Goal: Task Accomplishment & Management: Manage account settings

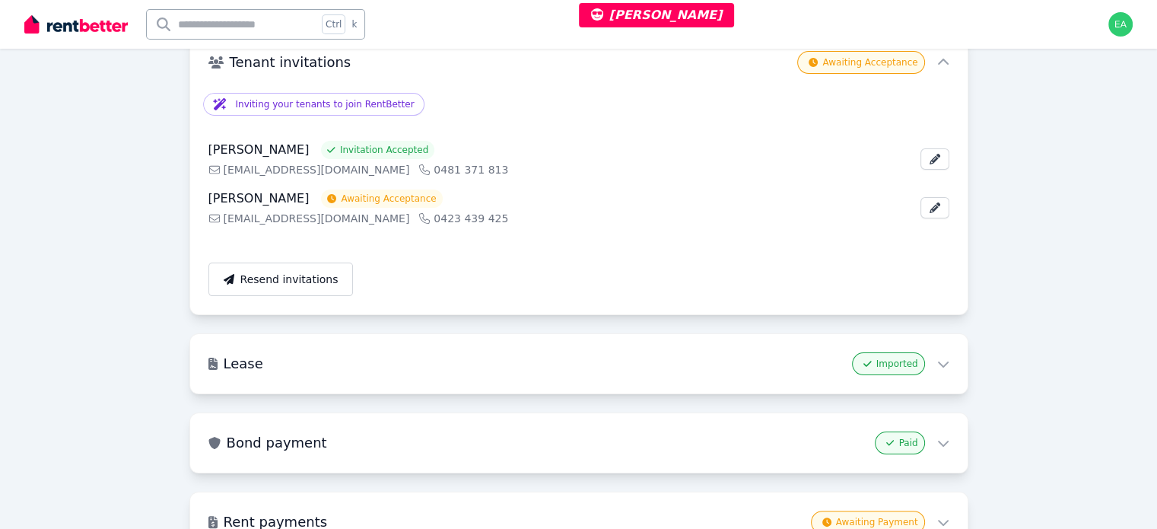
scroll to position [76, 0]
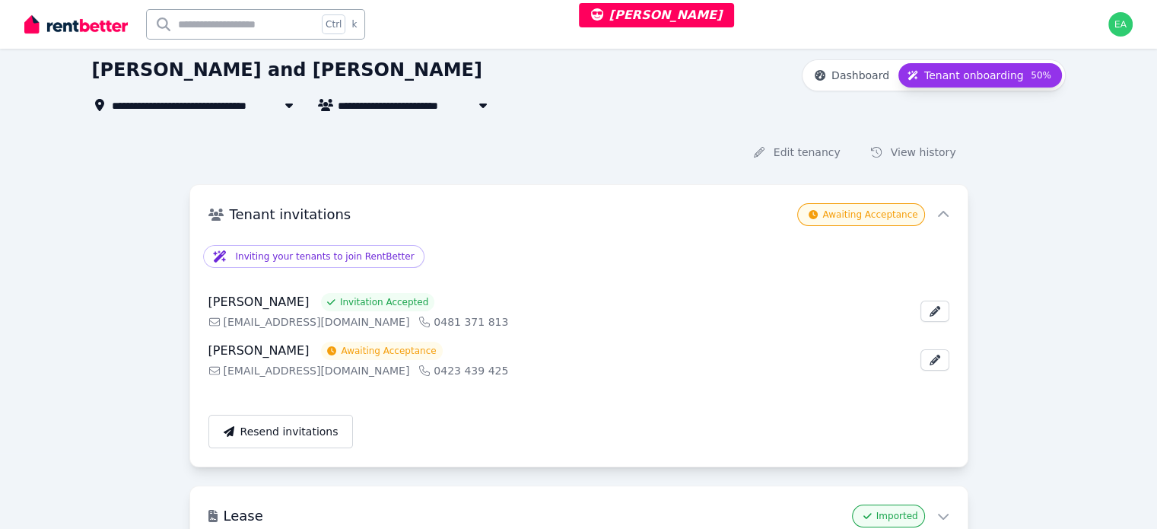
click at [163, 107] on span "[STREET_ADDRESS]" at bounding box center [175, 105] width 127 height 18
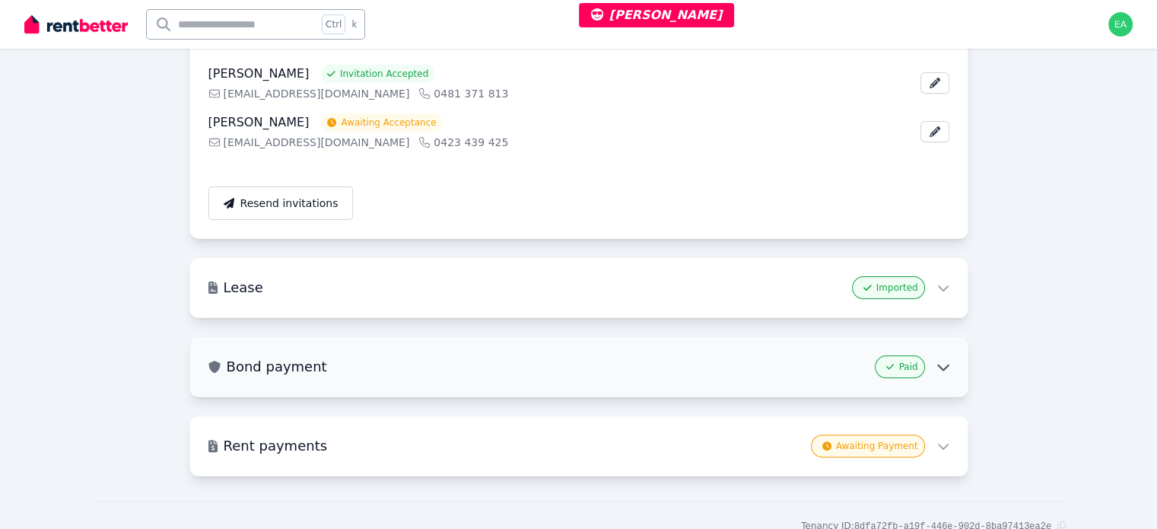
scroll to position [371, 0]
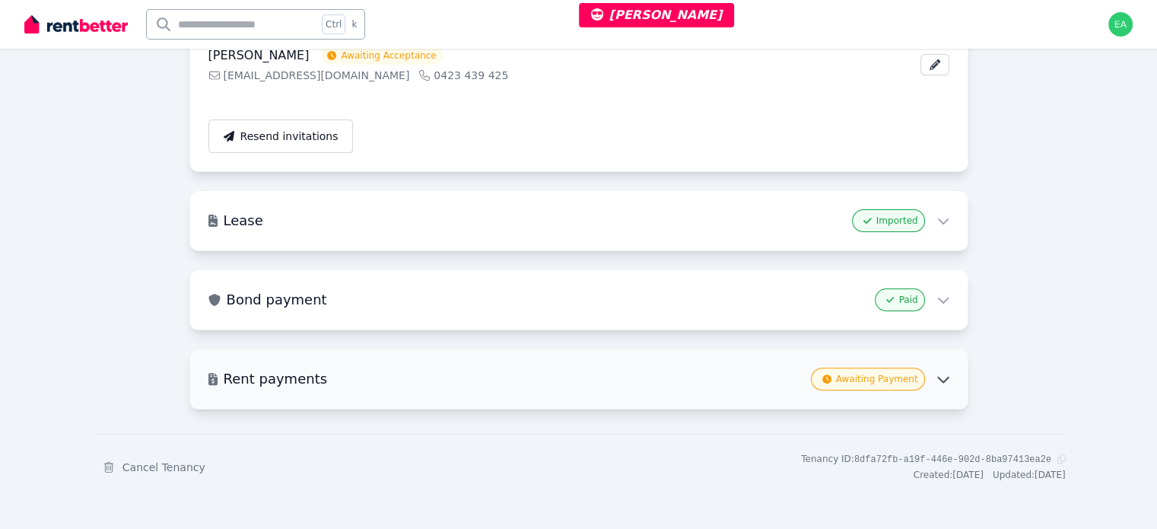
click at [939, 377] on icon at bounding box center [943, 379] width 14 height 14
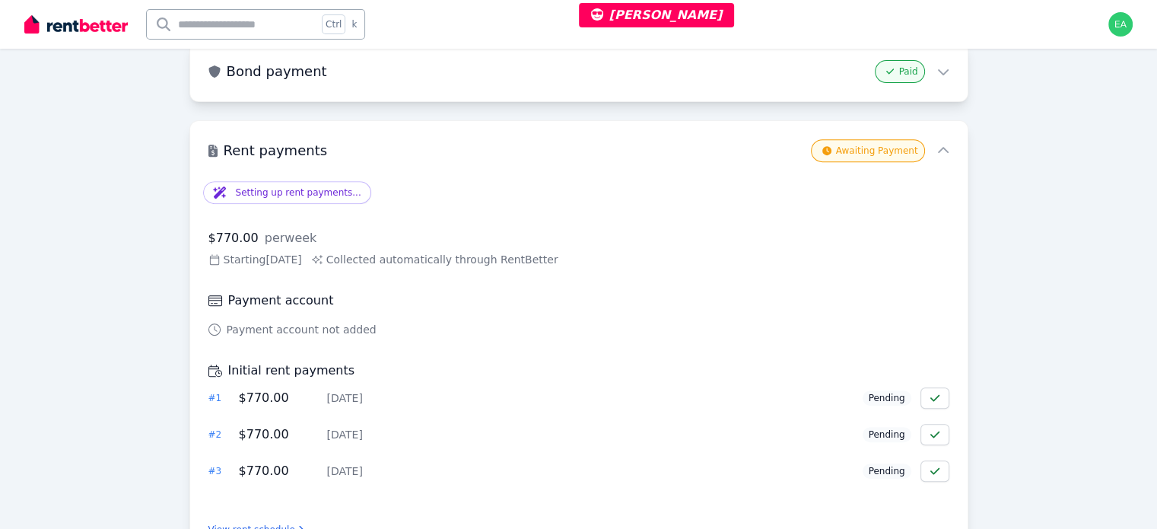
scroll to position [676, 0]
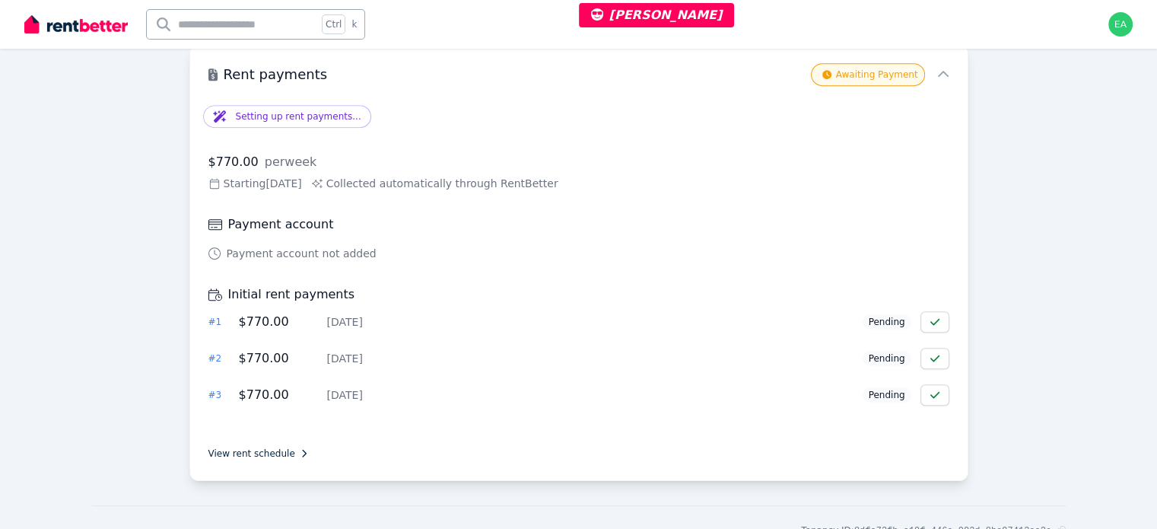
click at [240, 452] on link "View rent schedule" at bounding box center [256, 453] width 96 height 12
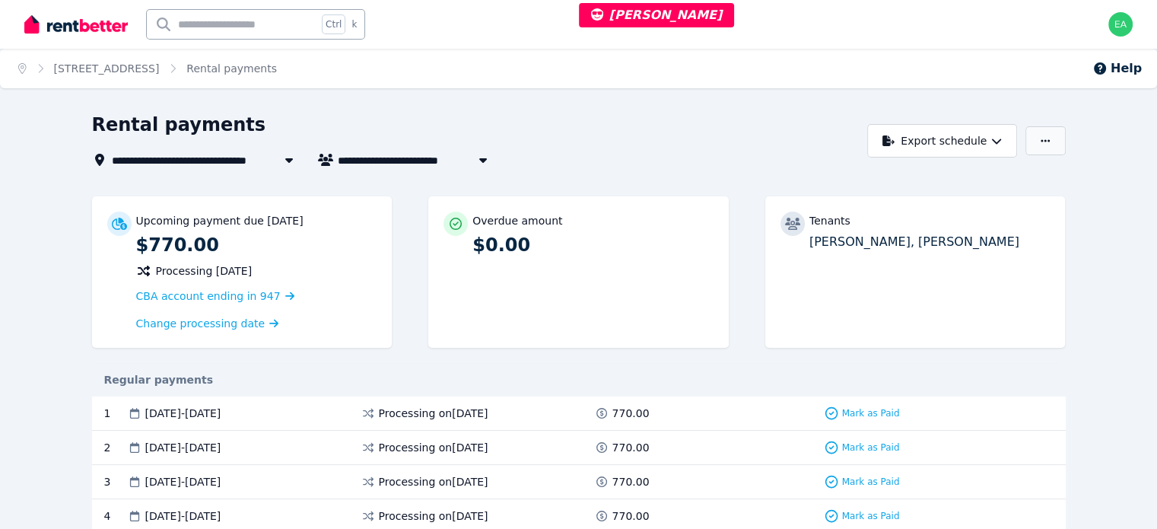
click at [1065, 143] on button "button" at bounding box center [1045, 140] width 40 height 29
click at [788, 128] on div "Rental payments" at bounding box center [476, 127] width 768 height 29
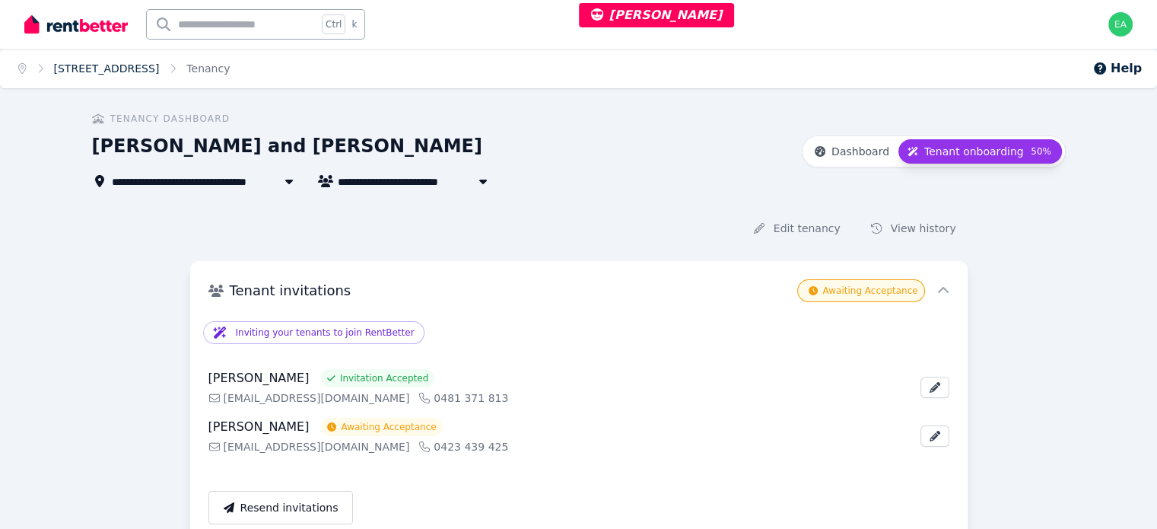
click at [113, 69] on link "[STREET_ADDRESS]" at bounding box center [107, 68] width 106 height 12
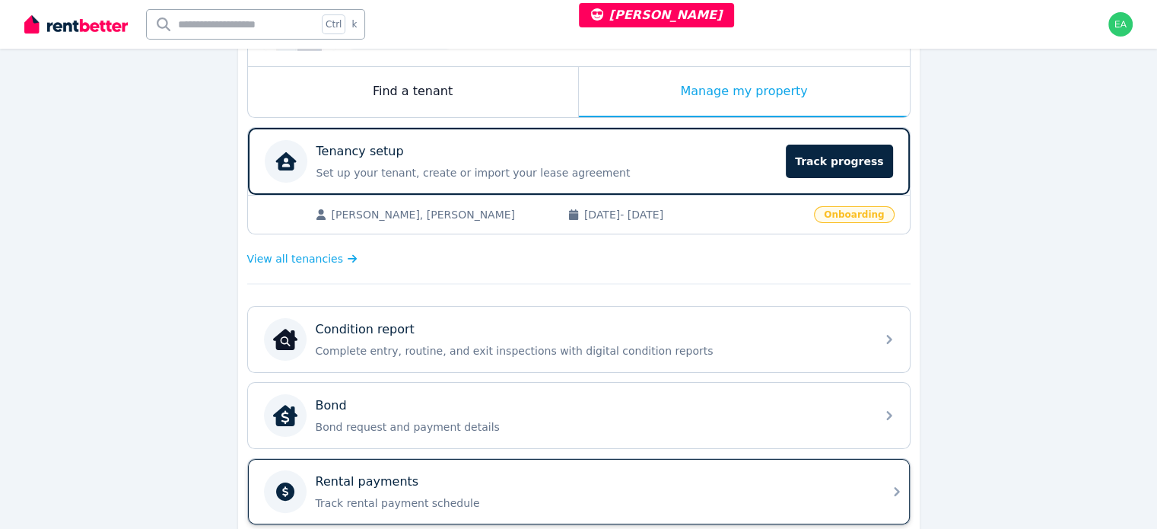
scroll to position [304, 0]
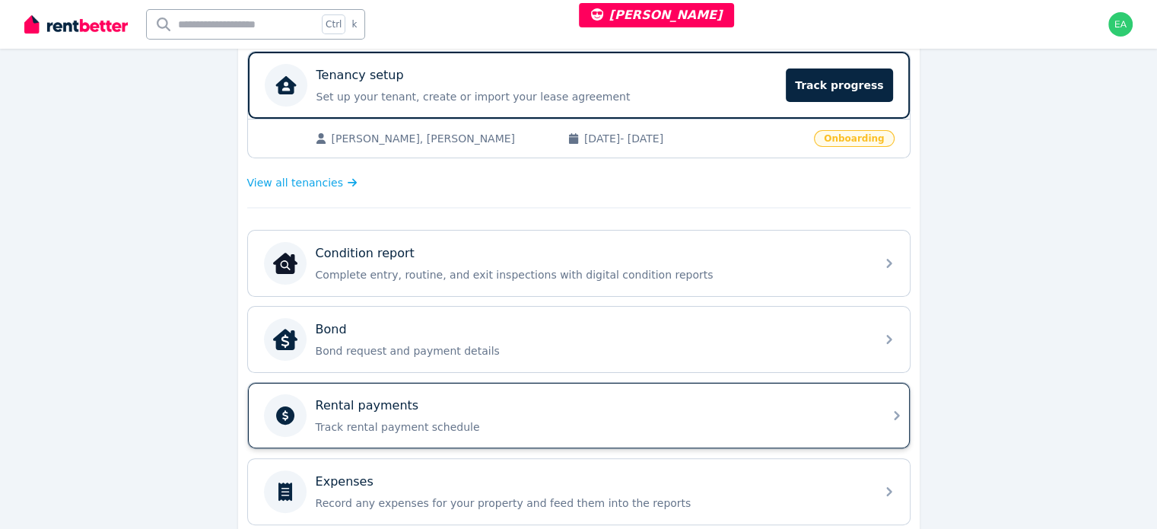
click at [739, 413] on div "Rental payments Track rental payment schedule" at bounding box center [591, 415] width 551 height 38
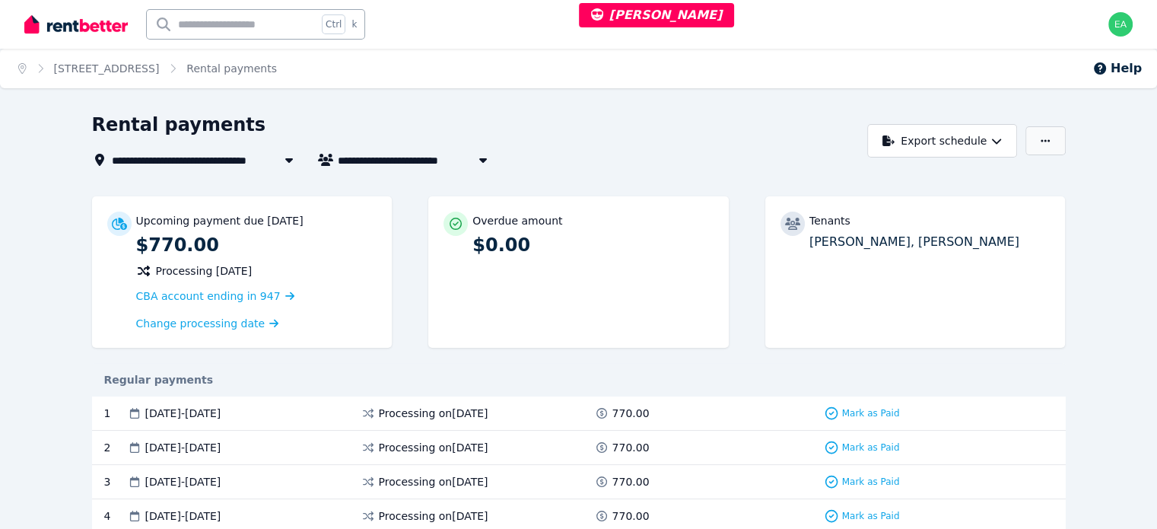
click at [1050, 142] on icon "button" at bounding box center [1045, 140] width 9 height 11
click at [666, 145] on div "**********" at bounding box center [476, 141] width 768 height 56
click at [160, 66] on link "[STREET_ADDRESS]" at bounding box center [107, 68] width 106 height 12
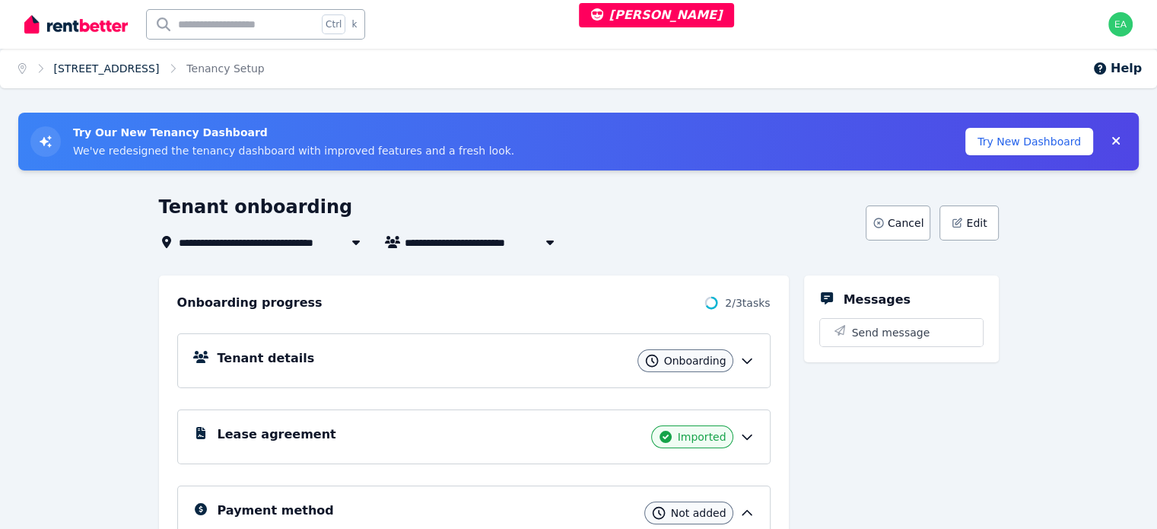
click at [150, 72] on link "133 Caboolture River Rd, Morayfield" at bounding box center [107, 68] width 106 height 12
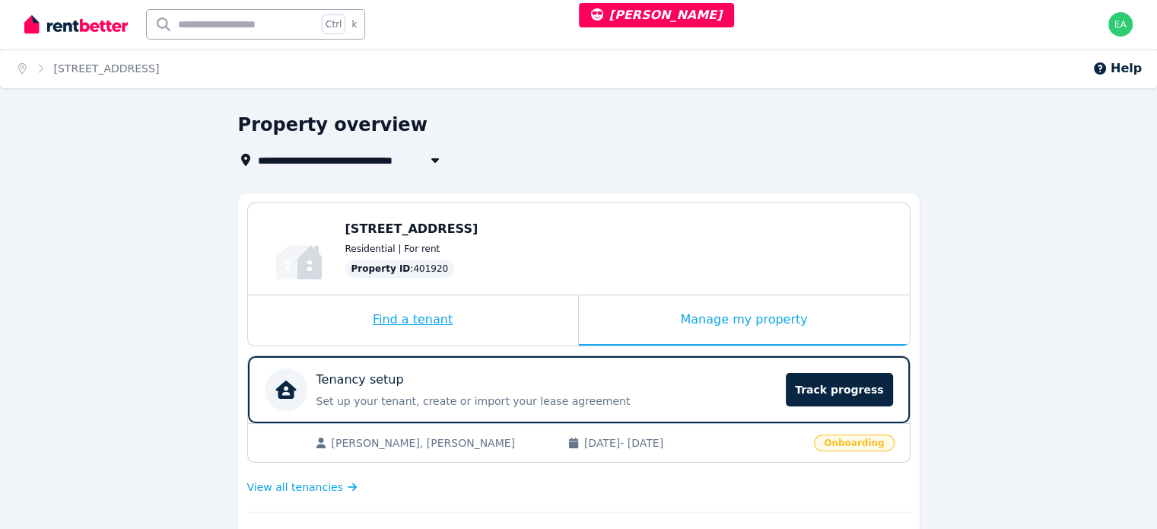
click at [496, 326] on div "Find a tenant" at bounding box center [413, 320] width 330 height 50
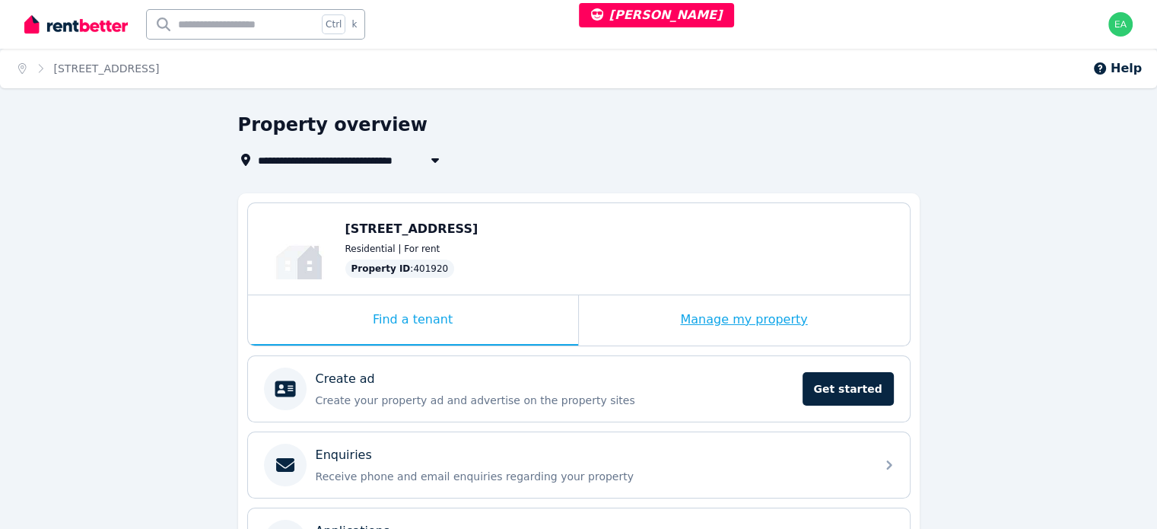
click at [627, 330] on div "Manage my property" at bounding box center [744, 320] width 331 height 50
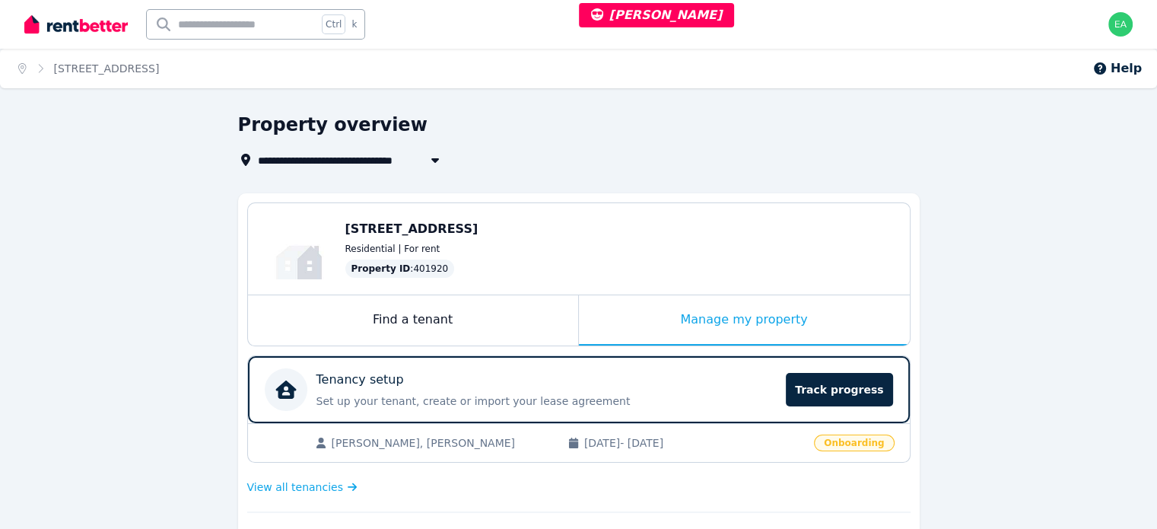
scroll to position [152, 0]
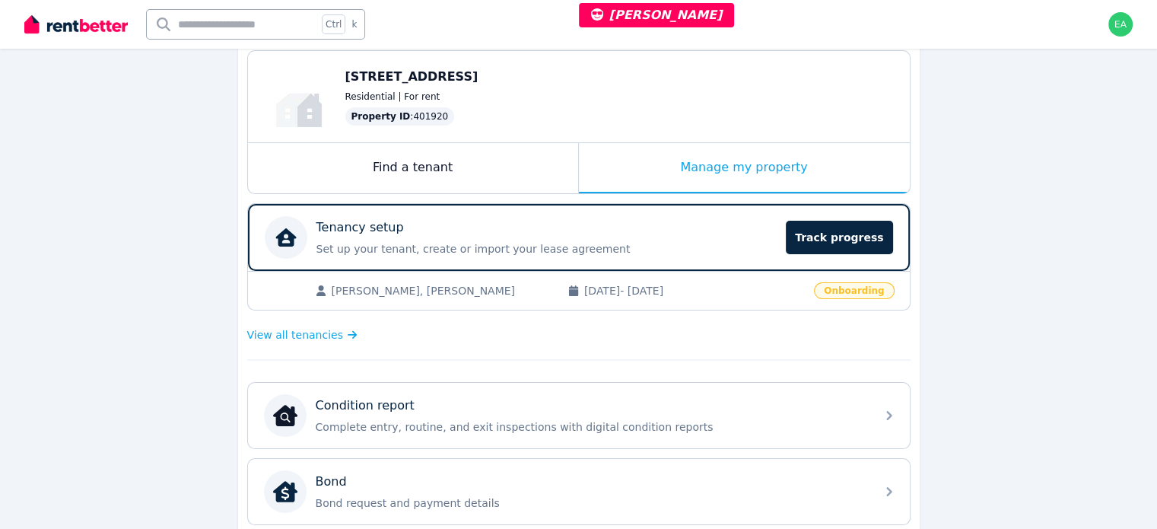
click at [607, 329] on div "View all tenancies" at bounding box center [578, 335] width 663 height 30
click at [393, 342] on div "View all tenancies" at bounding box center [578, 335] width 663 height 30
click at [314, 335] on span "View all tenancies" at bounding box center [295, 334] width 96 height 15
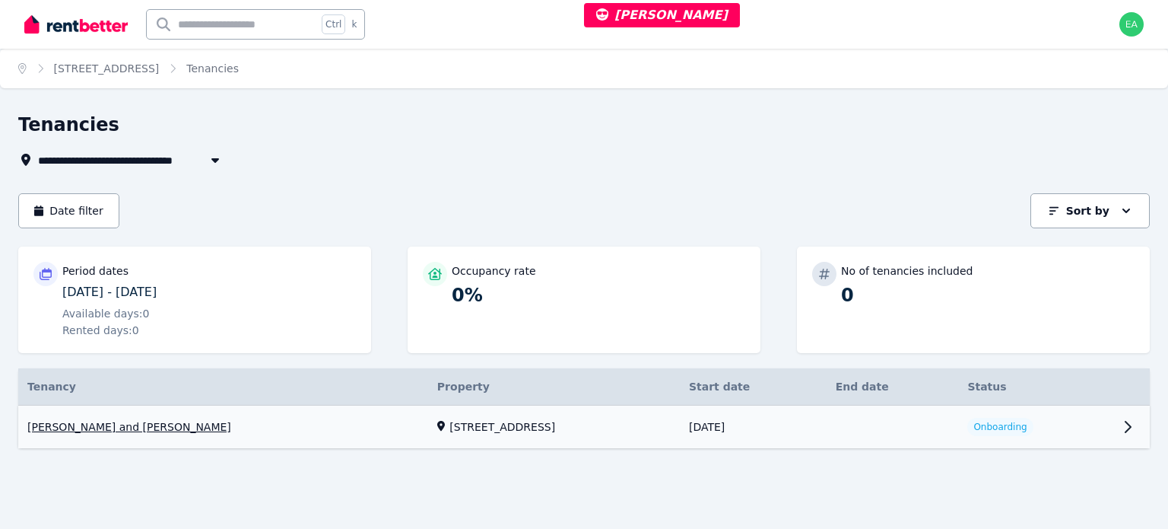
click at [1006, 430] on link "View property details" at bounding box center [1036, 426] width 155 height 43
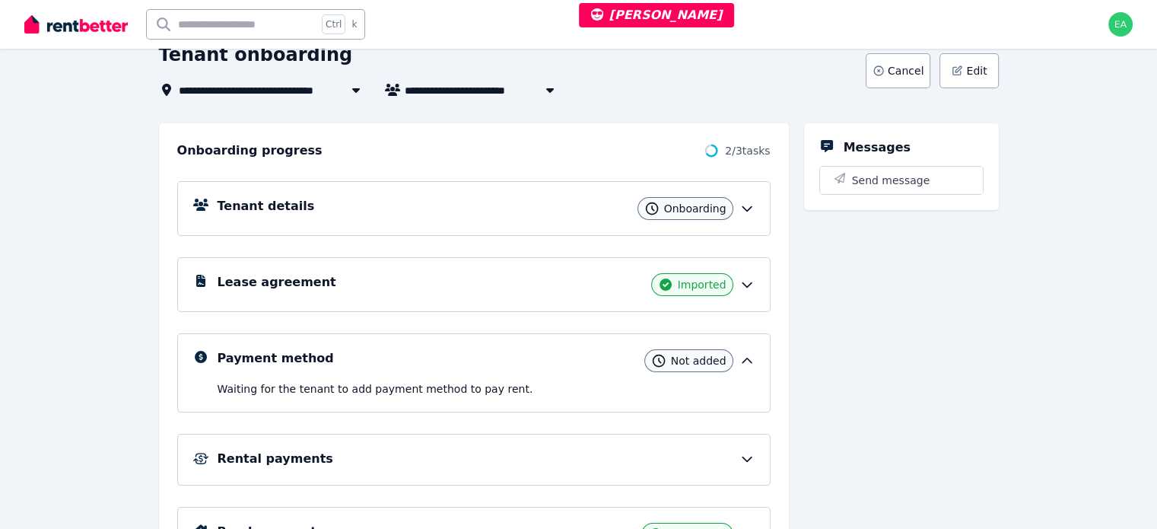
scroll to position [227, 0]
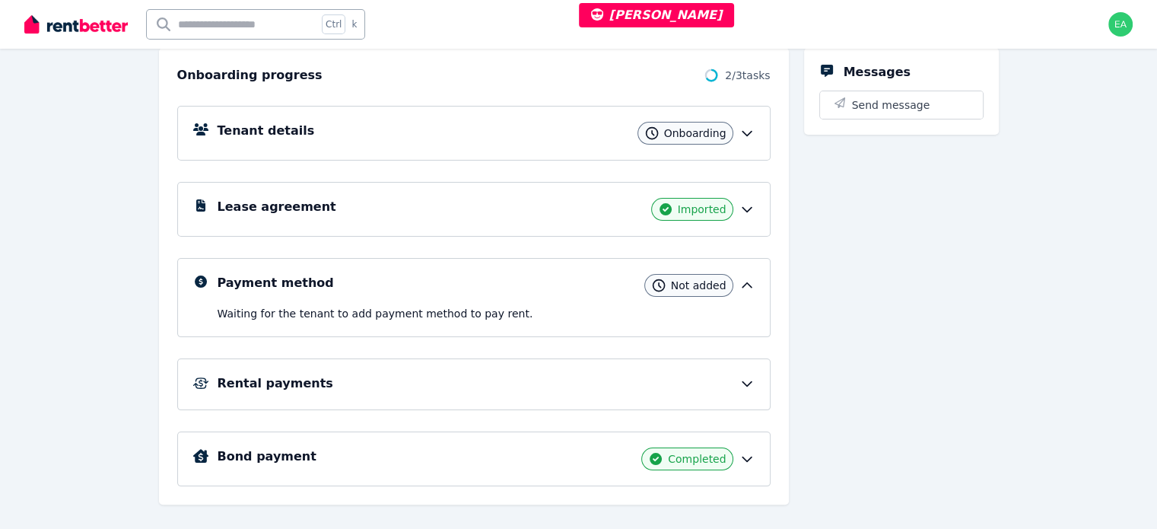
click at [723, 385] on div "Rental payments" at bounding box center [486, 383] width 537 height 18
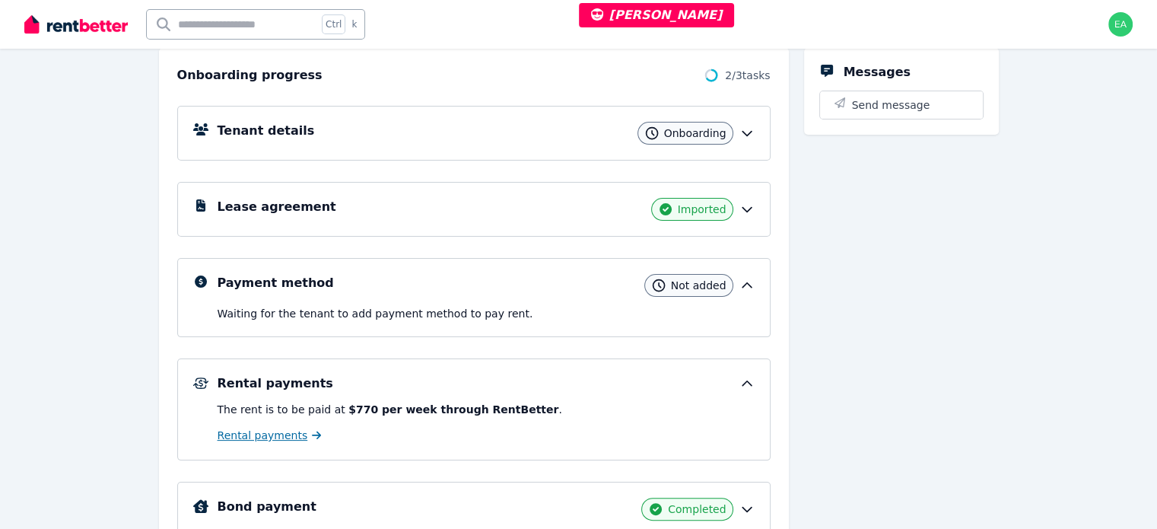
click at [267, 436] on span "Rental payments" at bounding box center [263, 435] width 91 height 15
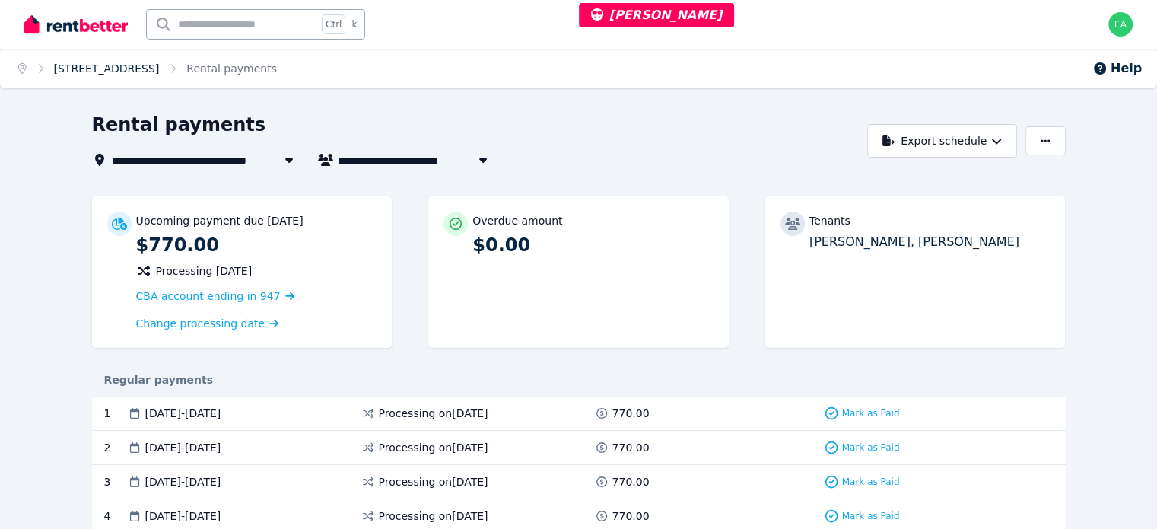
click at [148, 62] on link "133 Caboolture River Rd, Morayfield" at bounding box center [107, 68] width 106 height 12
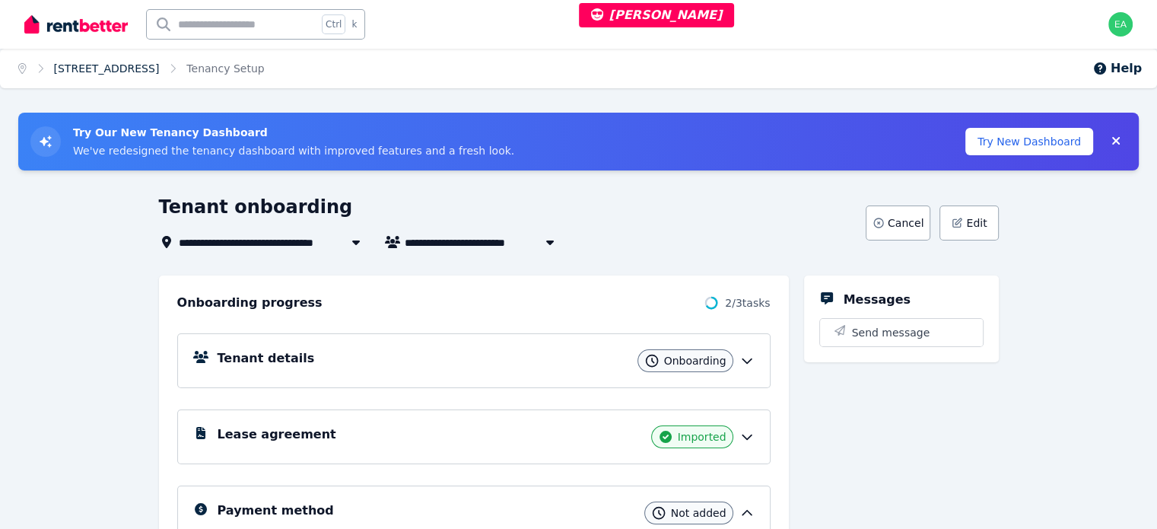
click at [160, 69] on link "133 Caboolture River Rd, Morayfield" at bounding box center [107, 68] width 106 height 12
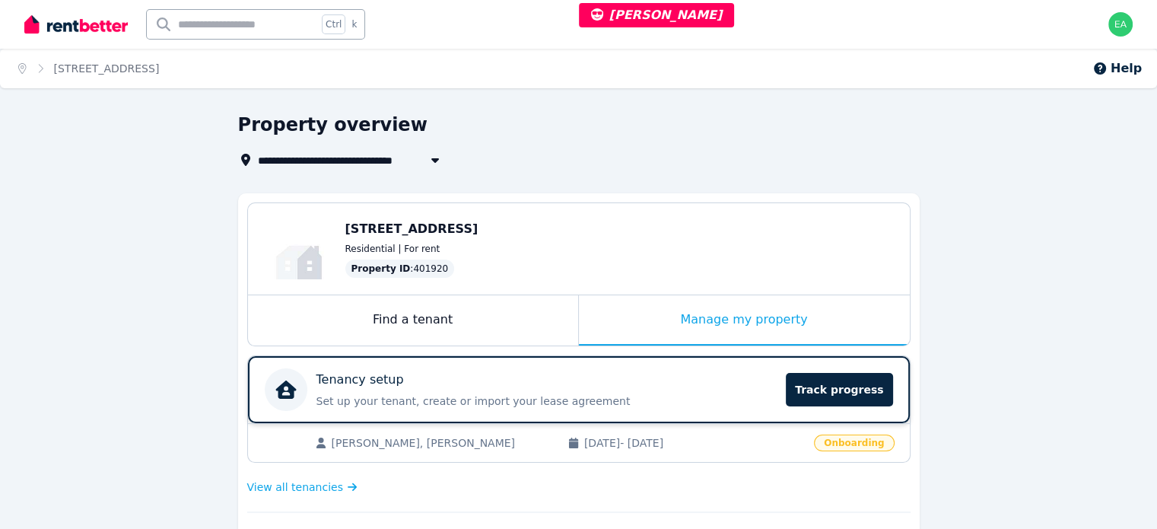
click at [671, 382] on div "Tenancy setup" at bounding box center [546, 379] width 461 height 18
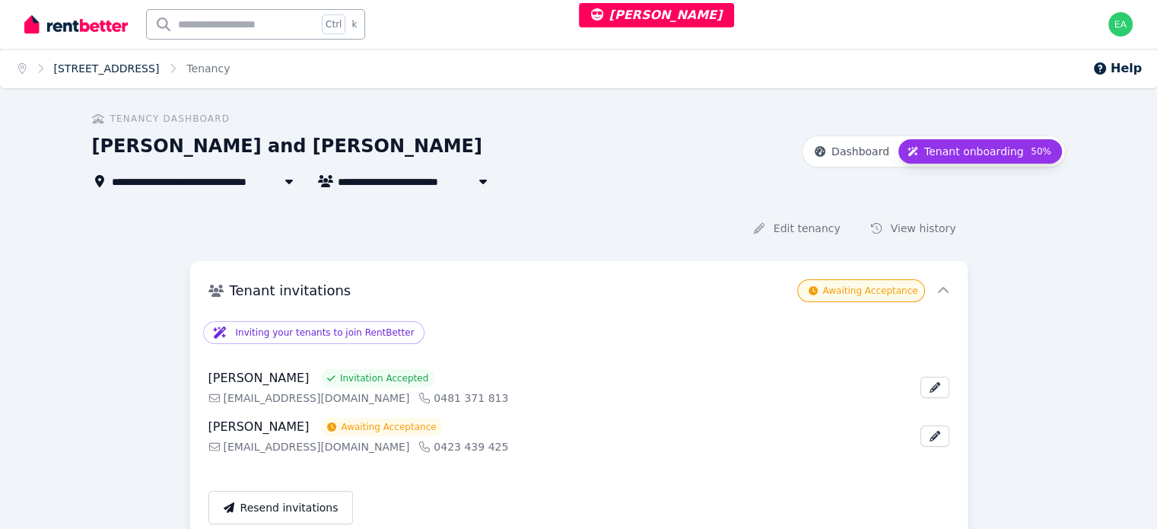
click at [160, 72] on link "133 Caboolture River Rd, Morayfield" at bounding box center [107, 68] width 106 height 12
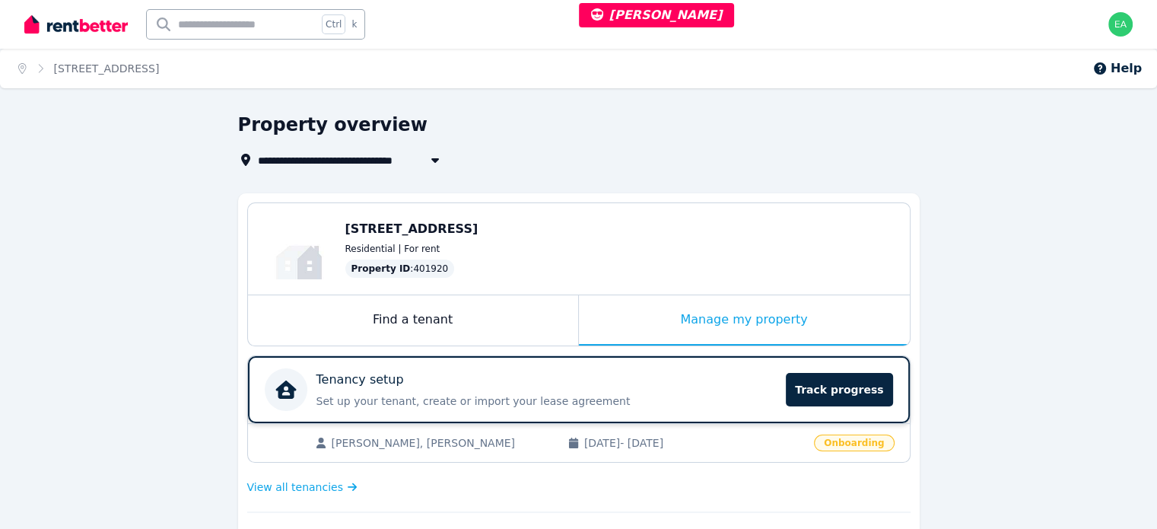
click at [688, 394] on p "Set up your tenant, create or import your lease agreement" at bounding box center [546, 400] width 461 height 15
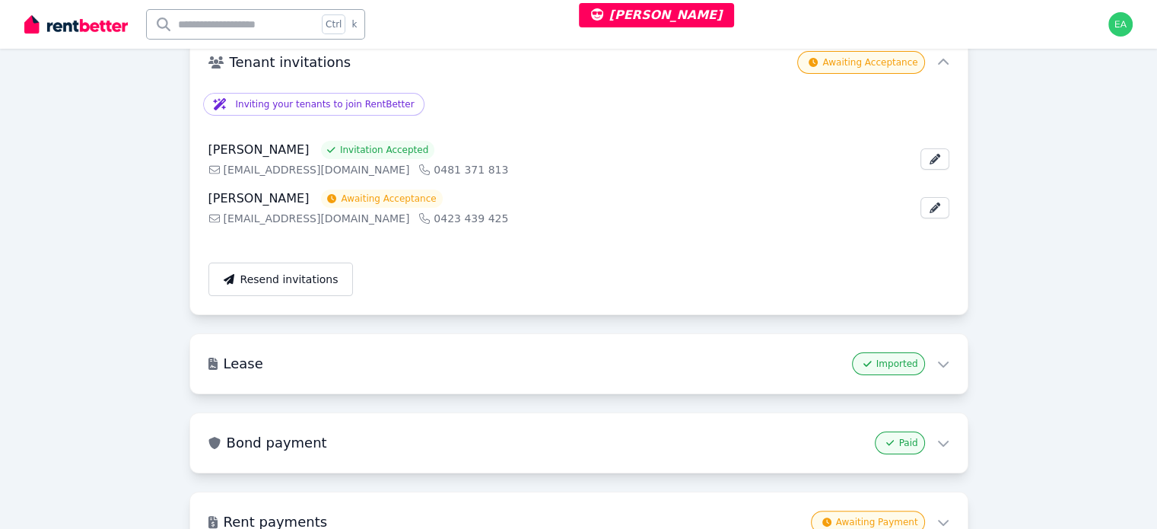
scroll to position [371, 0]
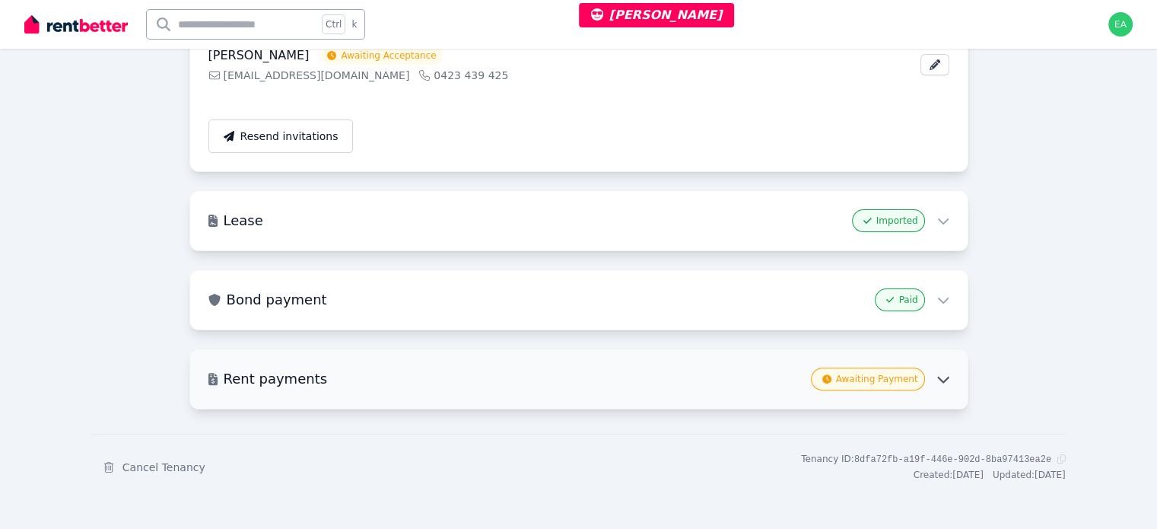
click at [940, 380] on icon at bounding box center [943, 379] width 14 height 14
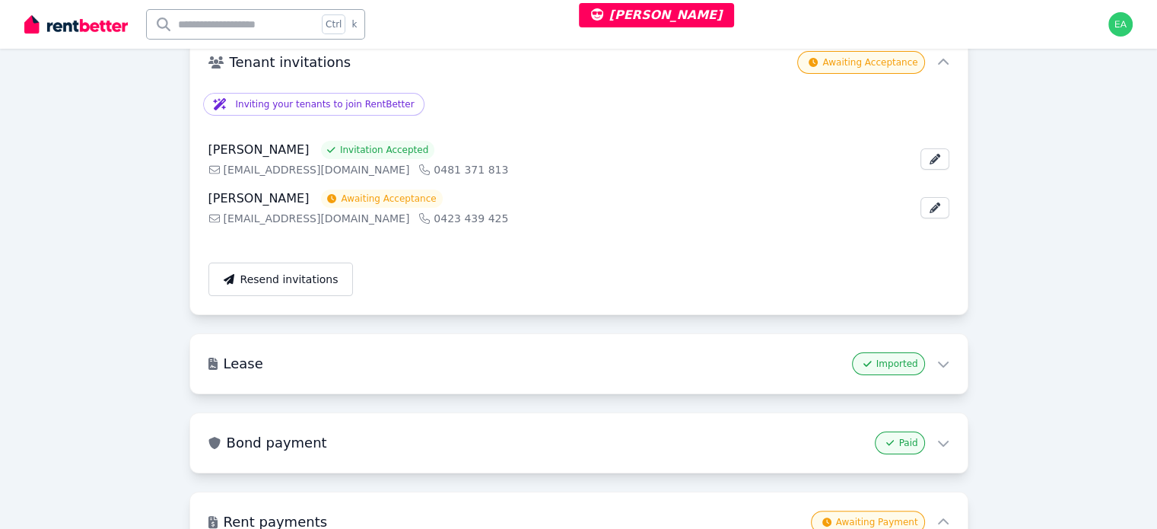
scroll to position [0, 0]
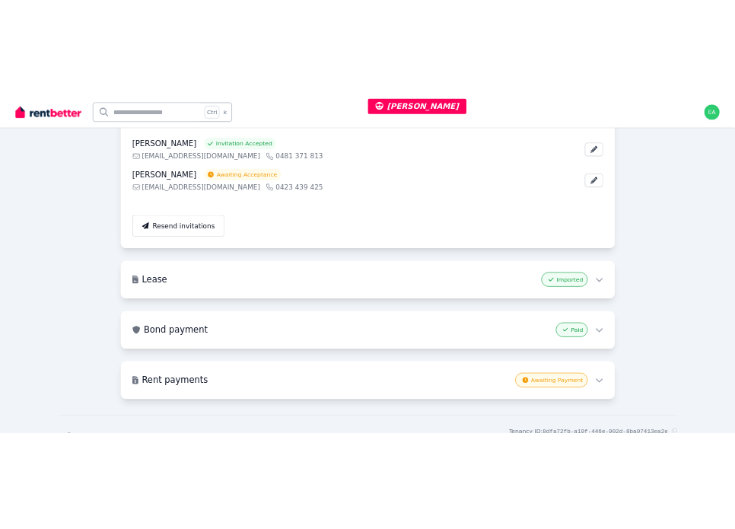
scroll to position [76, 0]
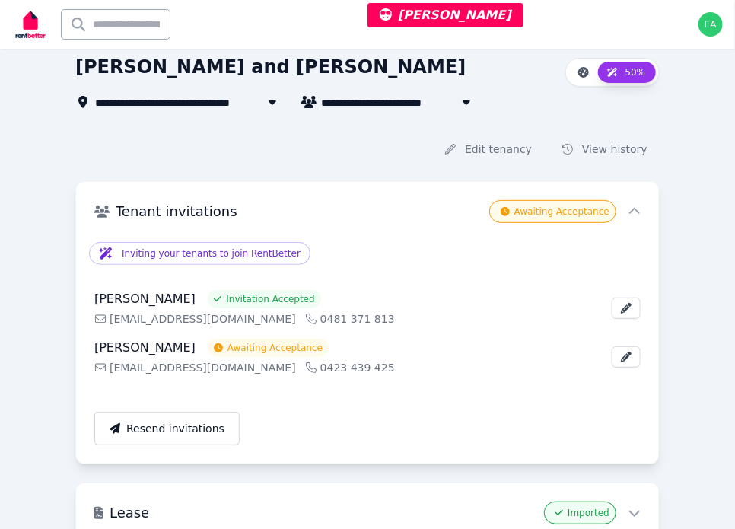
click at [590, 31] on div "Ctrl k" at bounding box center [344, 24] width 665 height 49
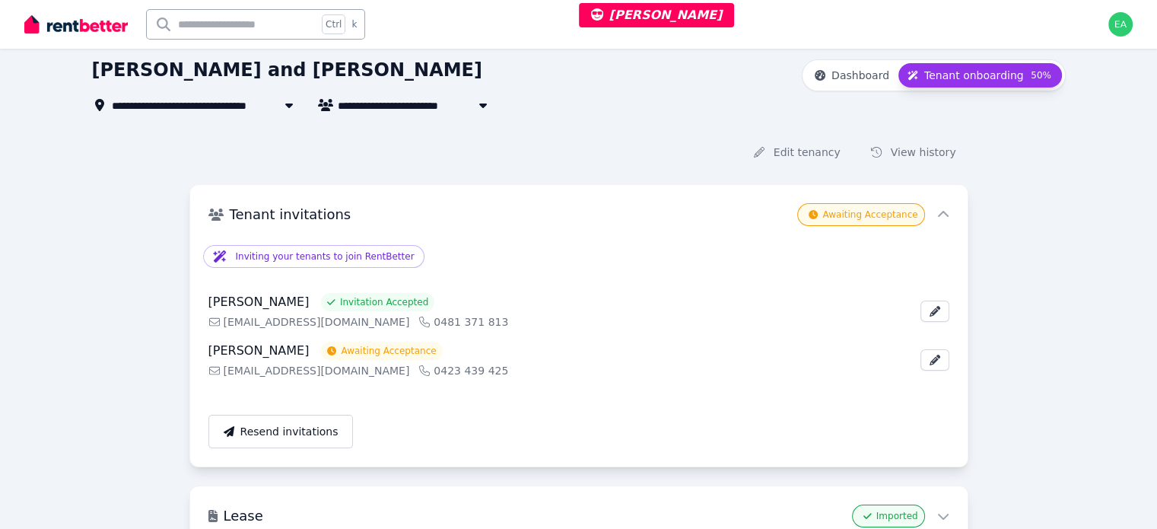
click at [117, 103] on span "[STREET_ADDRESS]" at bounding box center [175, 105] width 127 height 18
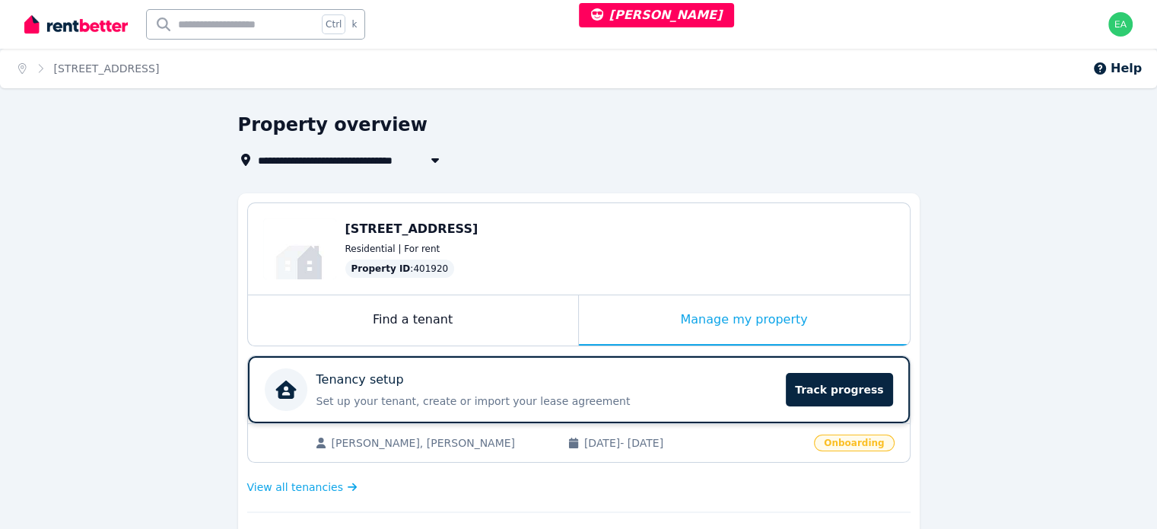
click at [708, 393] on p "Set up your tenant, create or import your lease agreement" at bounding box center [546, 400] width 461 height 15
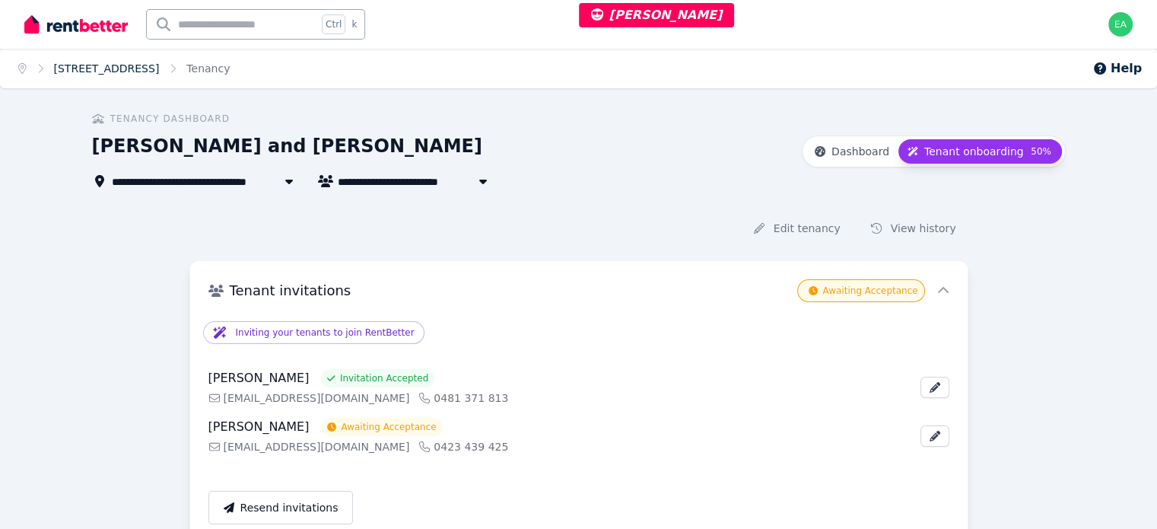
click at [160, 63] on link "[STREET_ADDRESS]" at bounding box center [107, 68] width 106 height 12
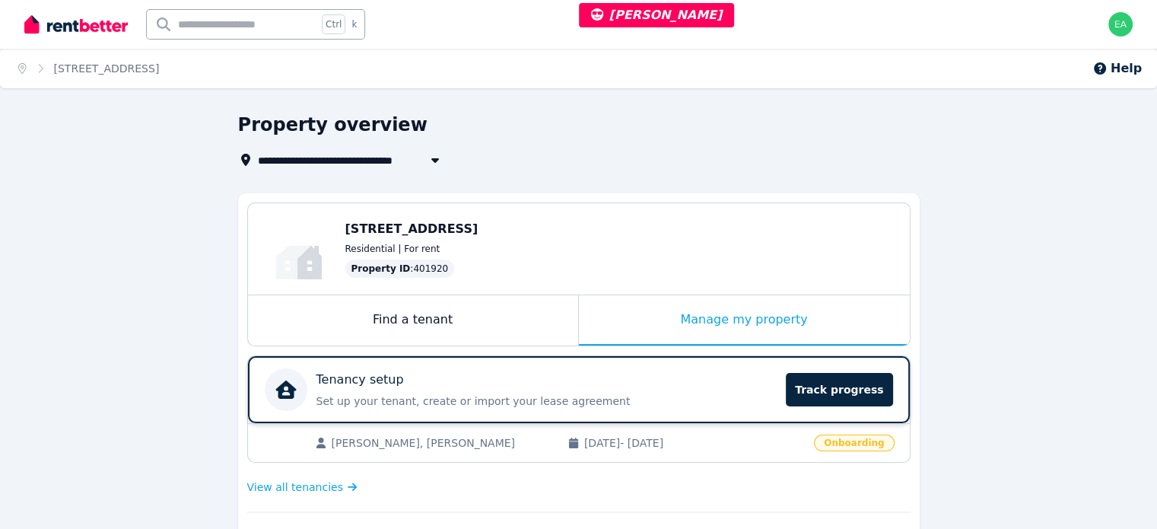
click at [648, 371] on div "Tenancy setup" at bounding box center [546, 379] width 461 height 18
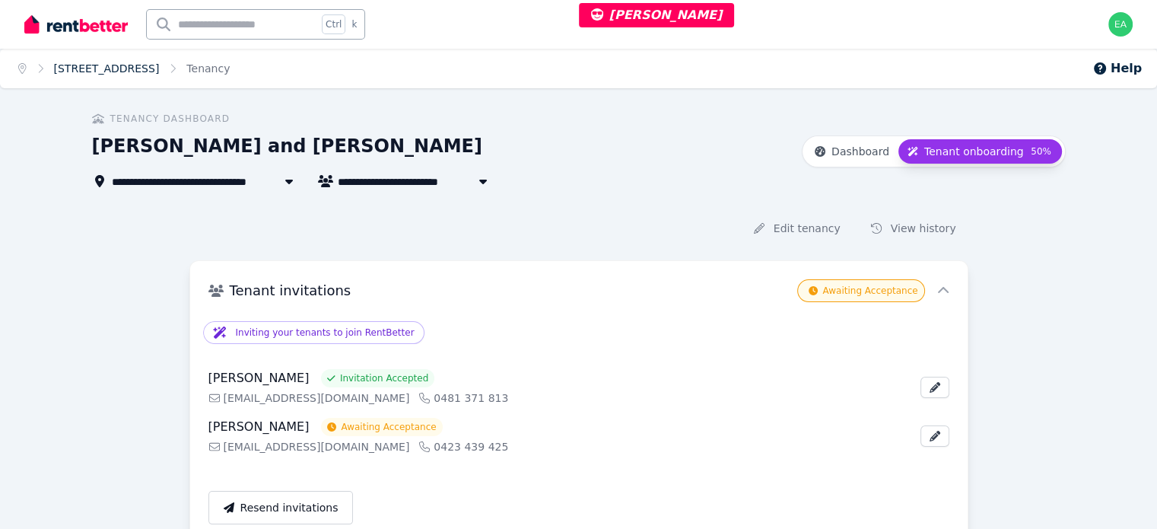
click at [155, 67] on link "133 Caboolture River Rd, Morayfield" at bounding box center [107, 68] width 106 height 12
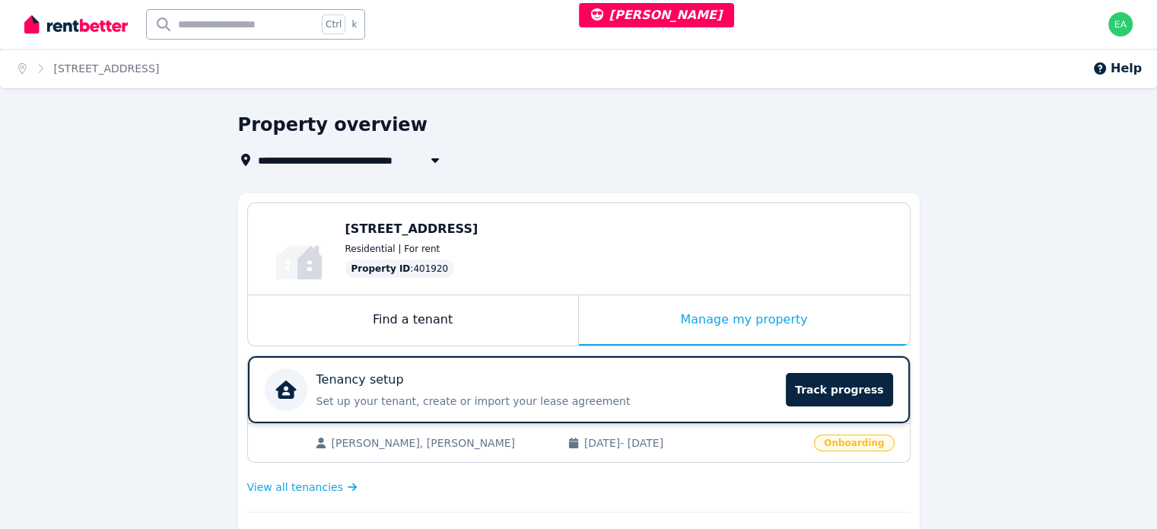
click at [566, 381] on div "Tenancy setup" at bounding box center [546, 379] width 461 height 18
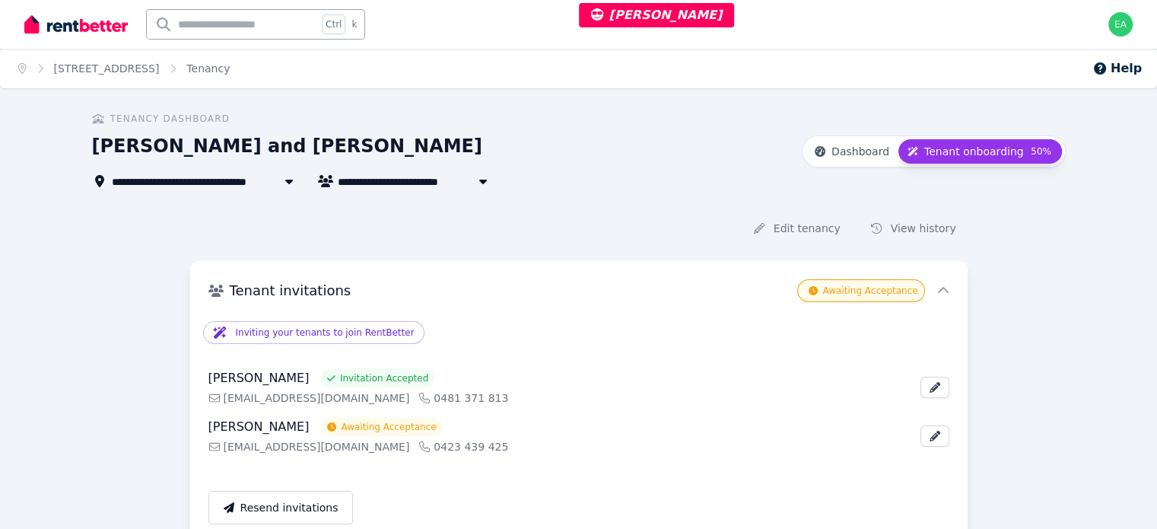
click at [135, 180] on span "133 Caboolture River Rd, Morayfield" at bounding box center [175, 181] width 127 height 18
click at [149, 69] on link "133 Caboolture River Rd, Morayfield" at bounding box center [107, 68] width 106 height 12
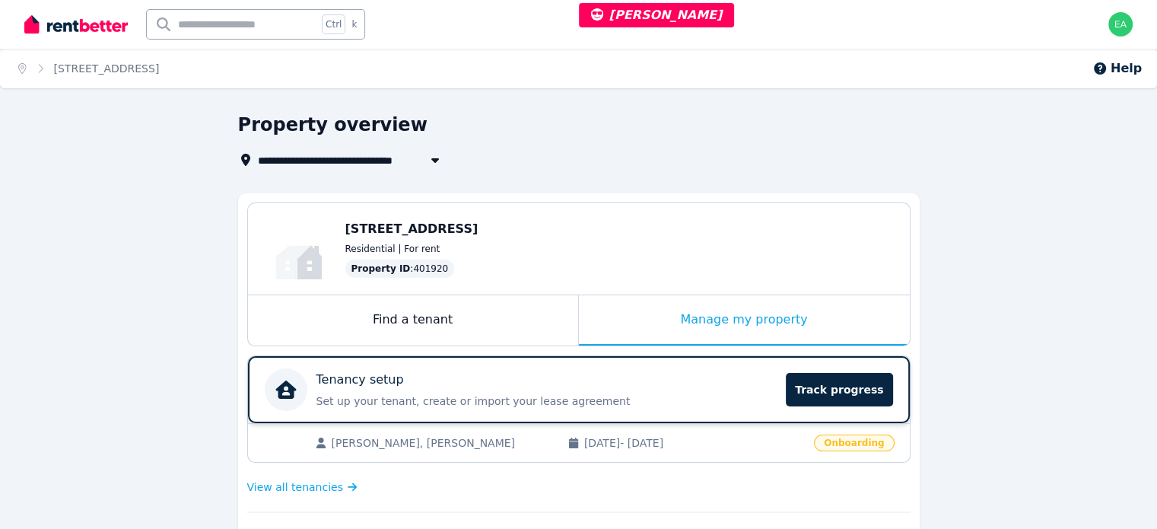
click at [700, 383] on div "Tenancy setup" at bounding box center [546, 379] width 461 height 18
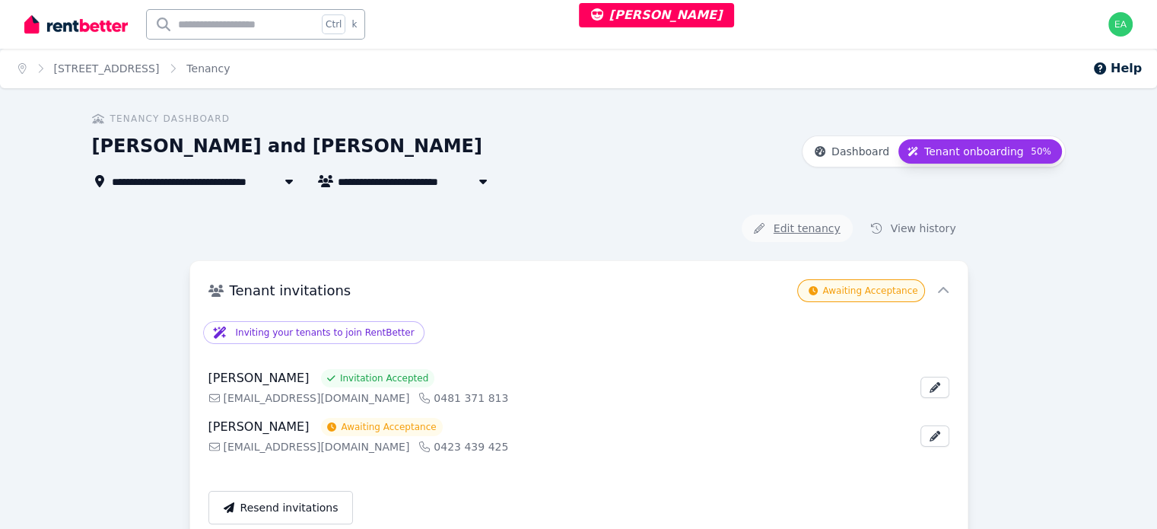
click at [734, 231] on button "Edit tenancy" at bounding box center [797, 228] width 111 height 27
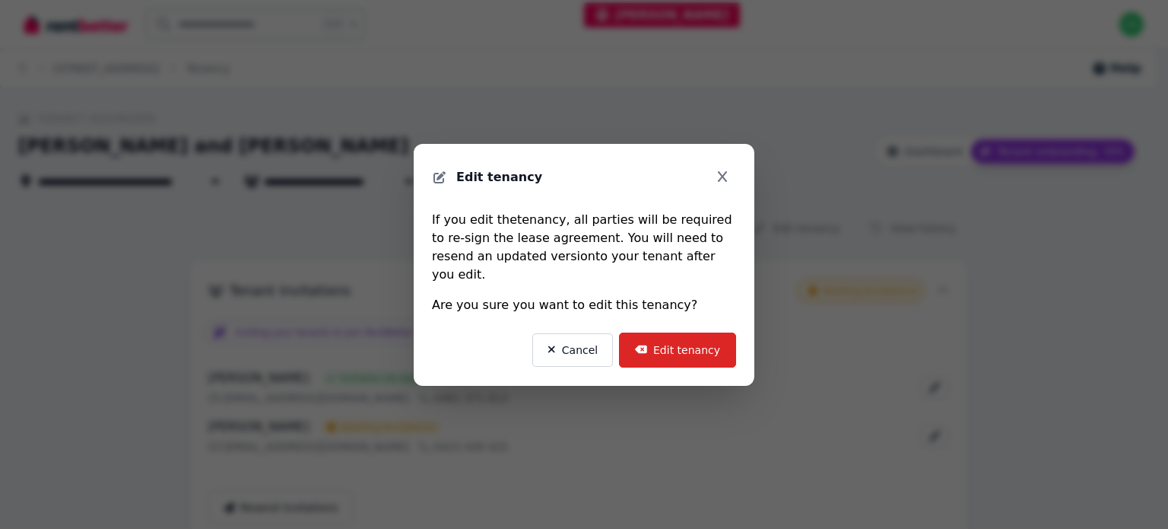
click at [724, 183] on icon "Close modal" at bounding box center [722, 176] width 15 height 12
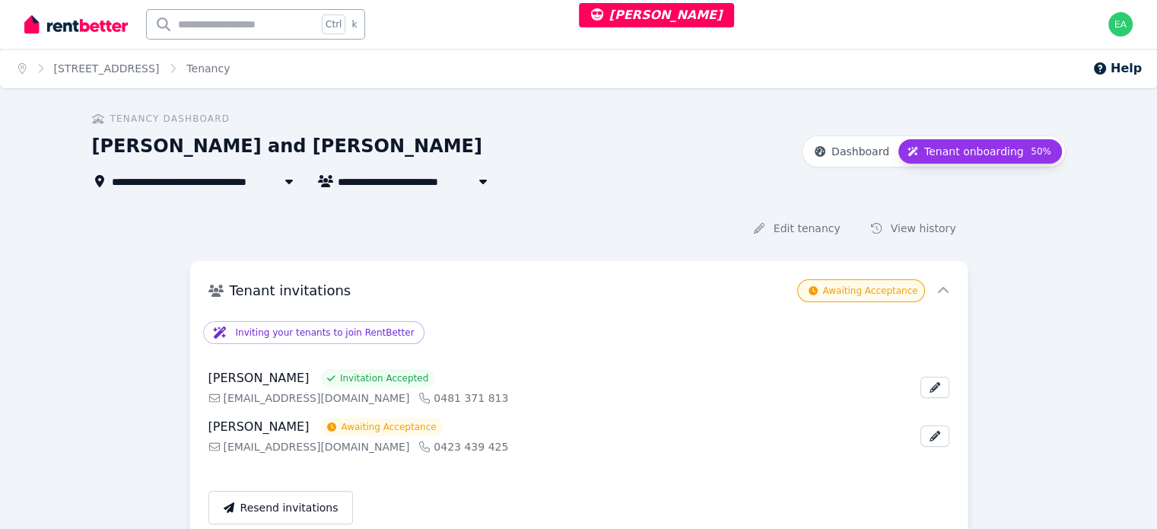
click at [484, 113] on div "Tenancy Dashboard" at bounding box center [442, 119] width 701 height 12
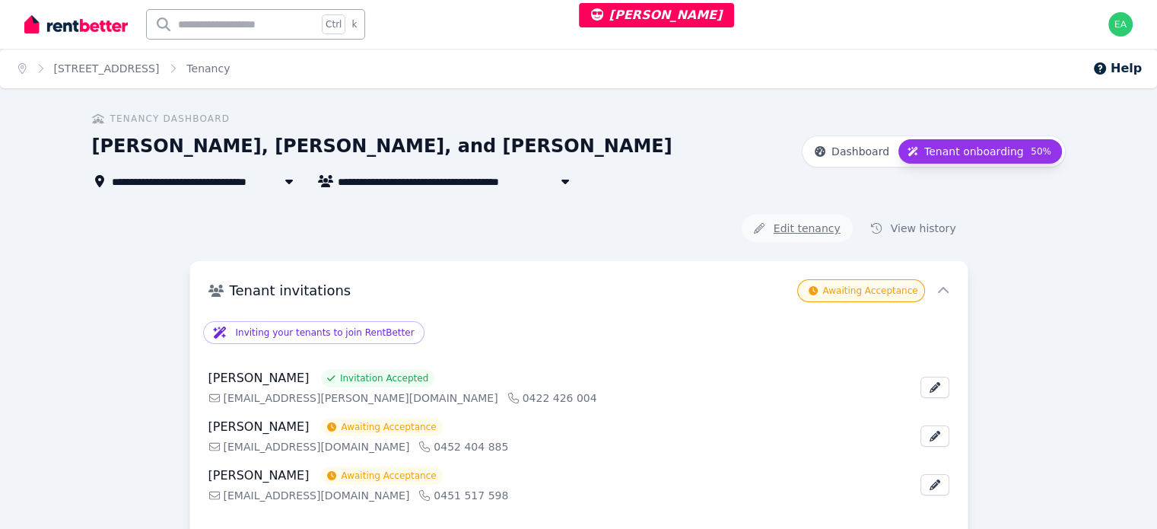
click at [806, 225] on button "Edit tenancy" at bounding box center [797, 228] width 111 height 27
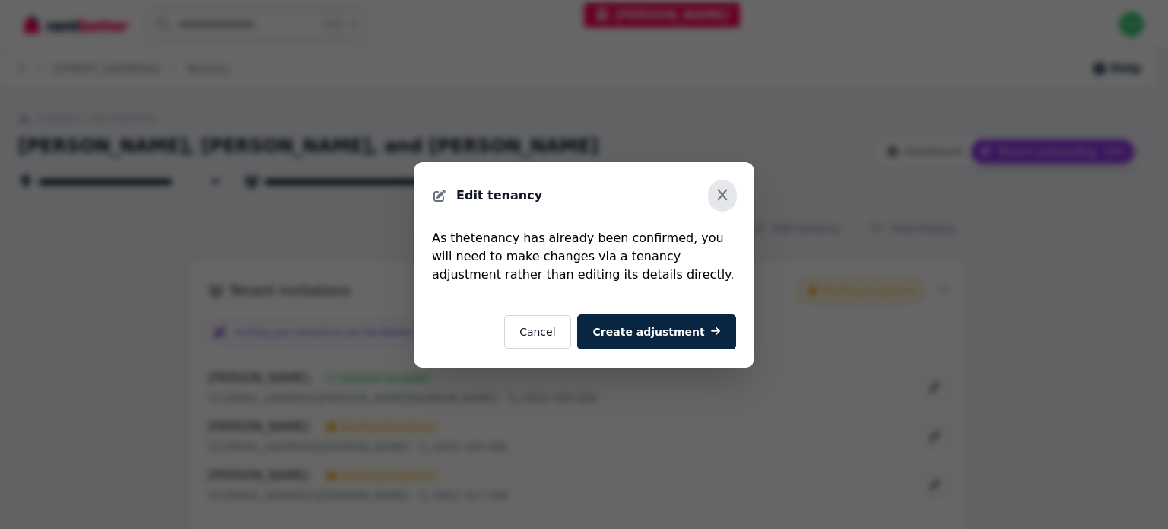
click at [726, 192] on icon "Close modal" at bounding box center [723, 194] width 10 height 11
